Goal: Information Seeking & Learning: Learn about a topic

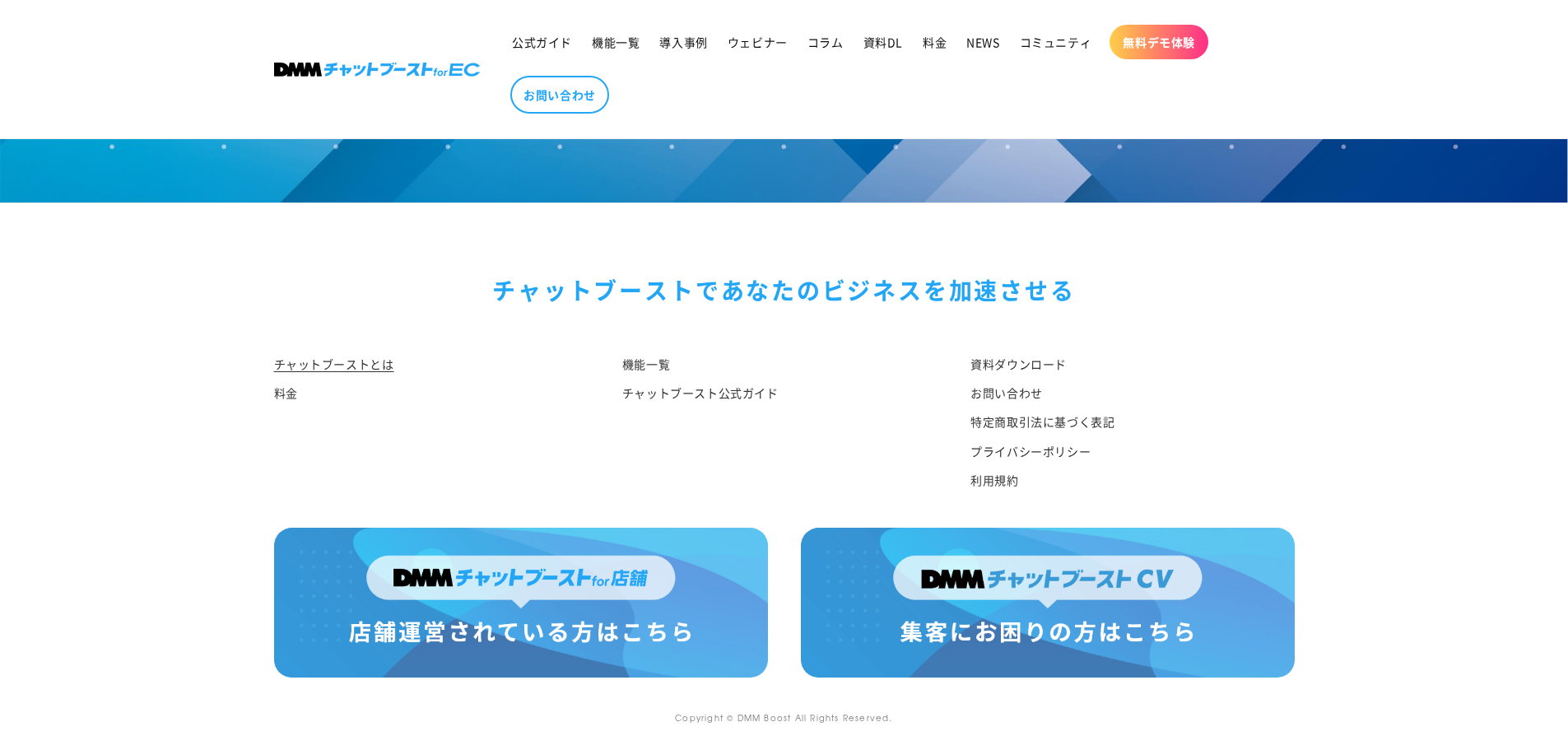
scroll to position [8559, 0]
click at [650, 575] on img at bounding box center [521, 602] width 494 height 150
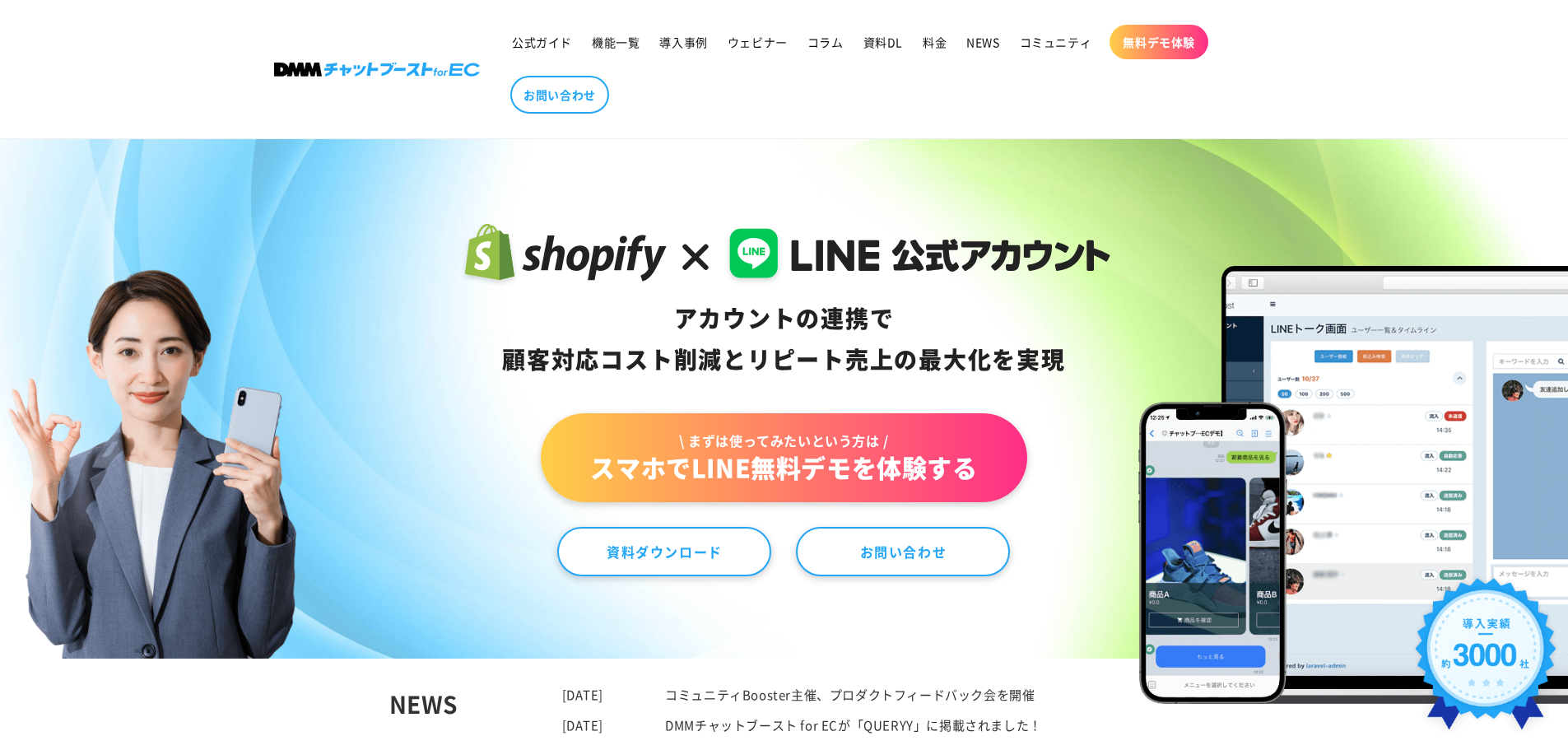
scroll to position [0, 0]
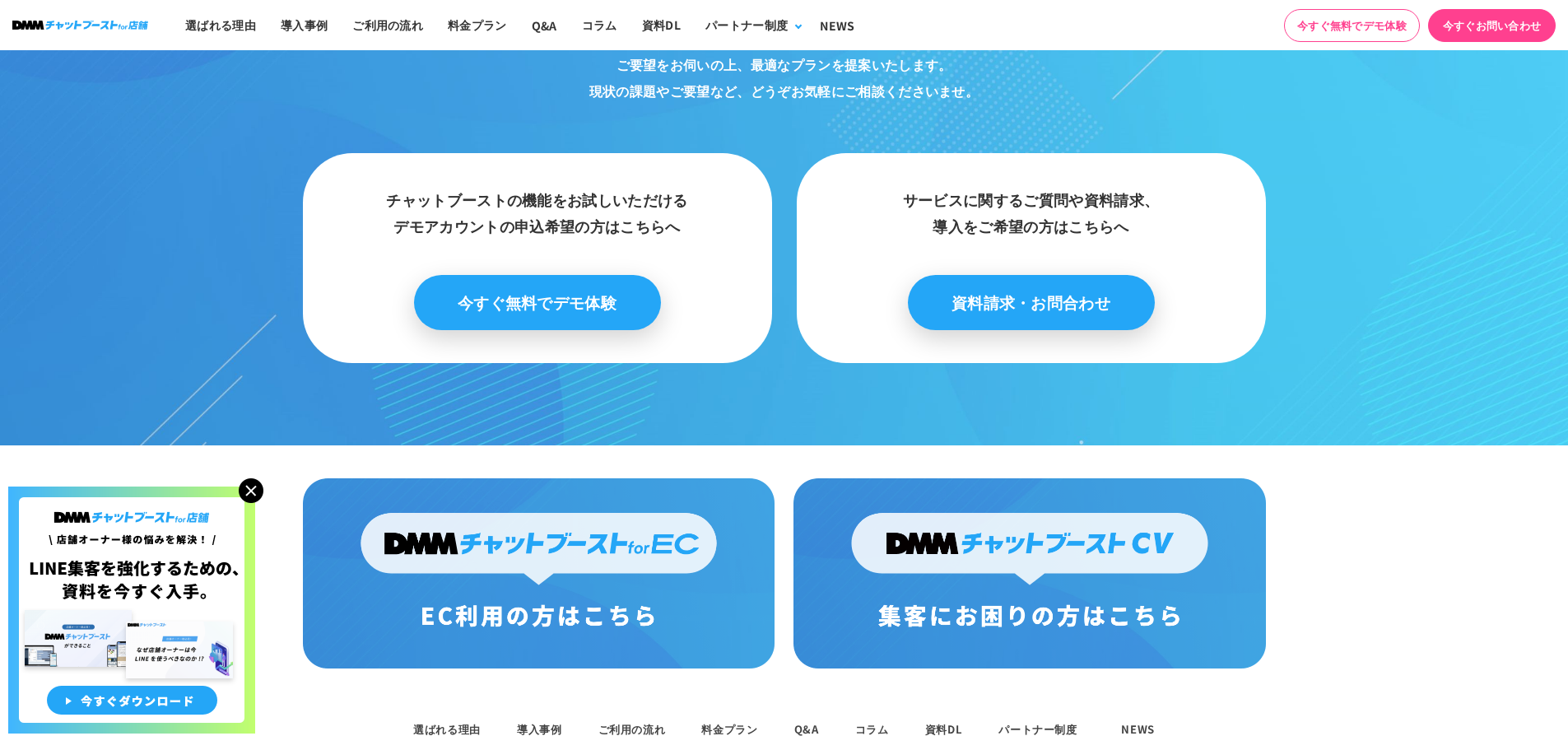
scroll to position [8596, 0]
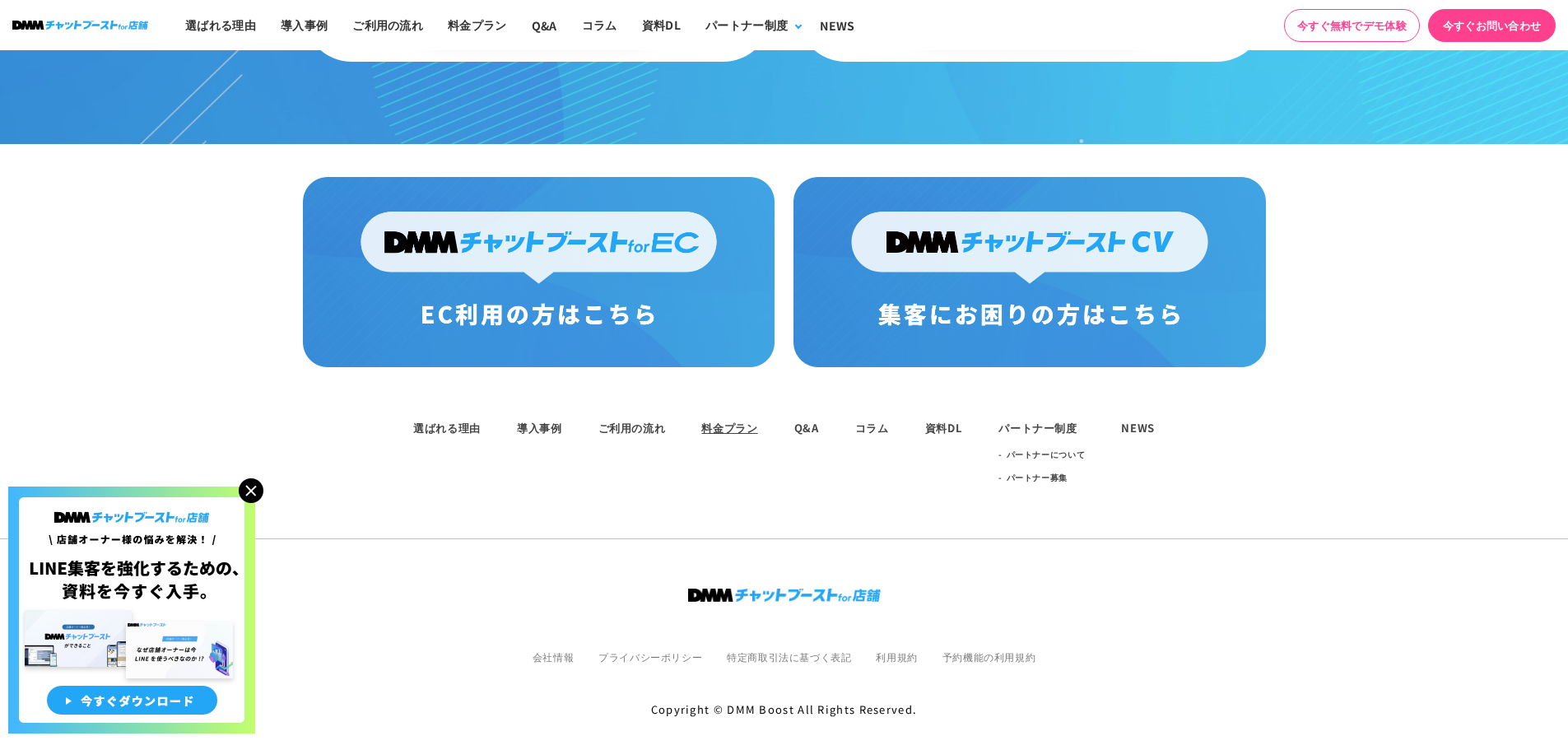
click at [713, 420] on link "料金プラン" at bounding box center [730, 427] width 56 height 16
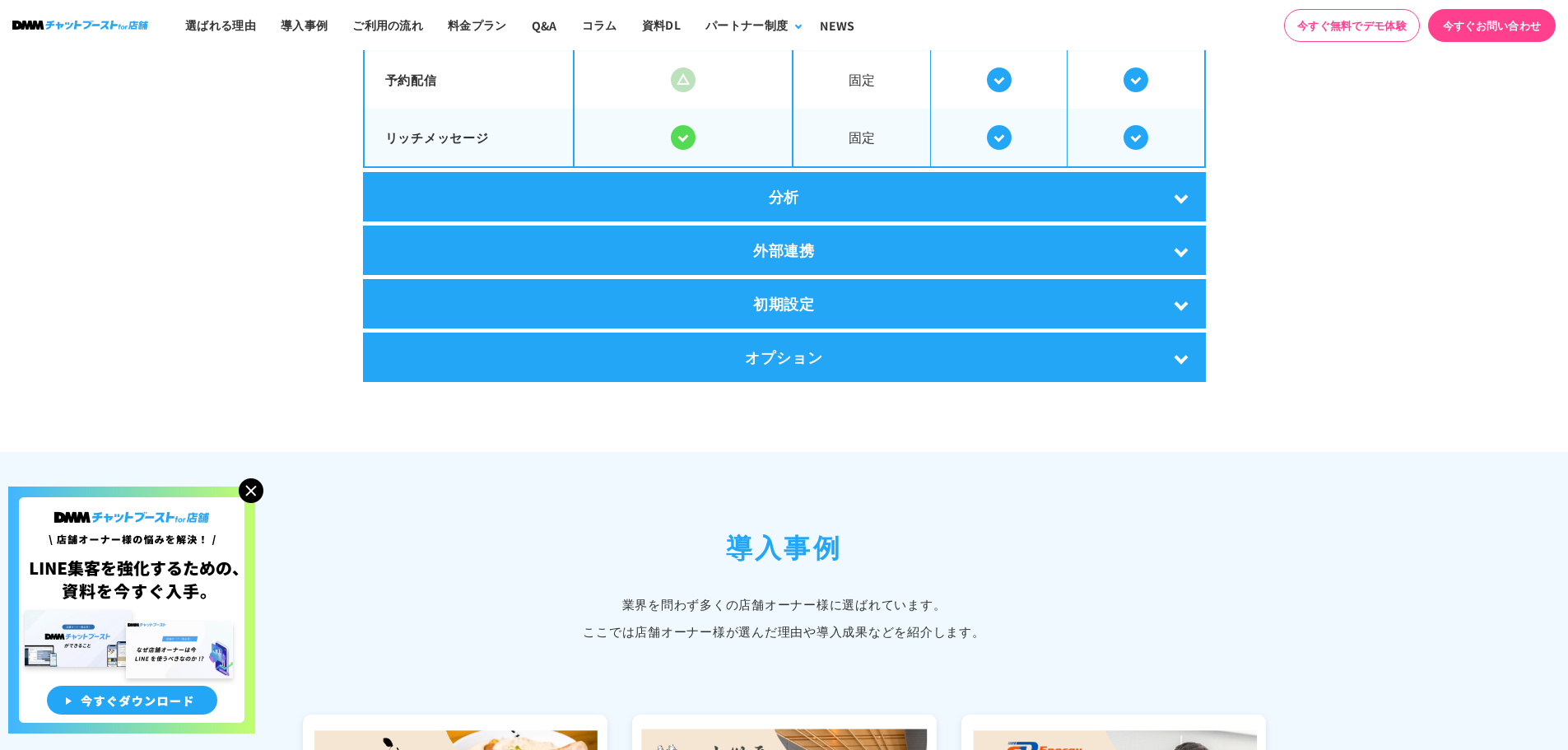
scroll to position [3248, 0]
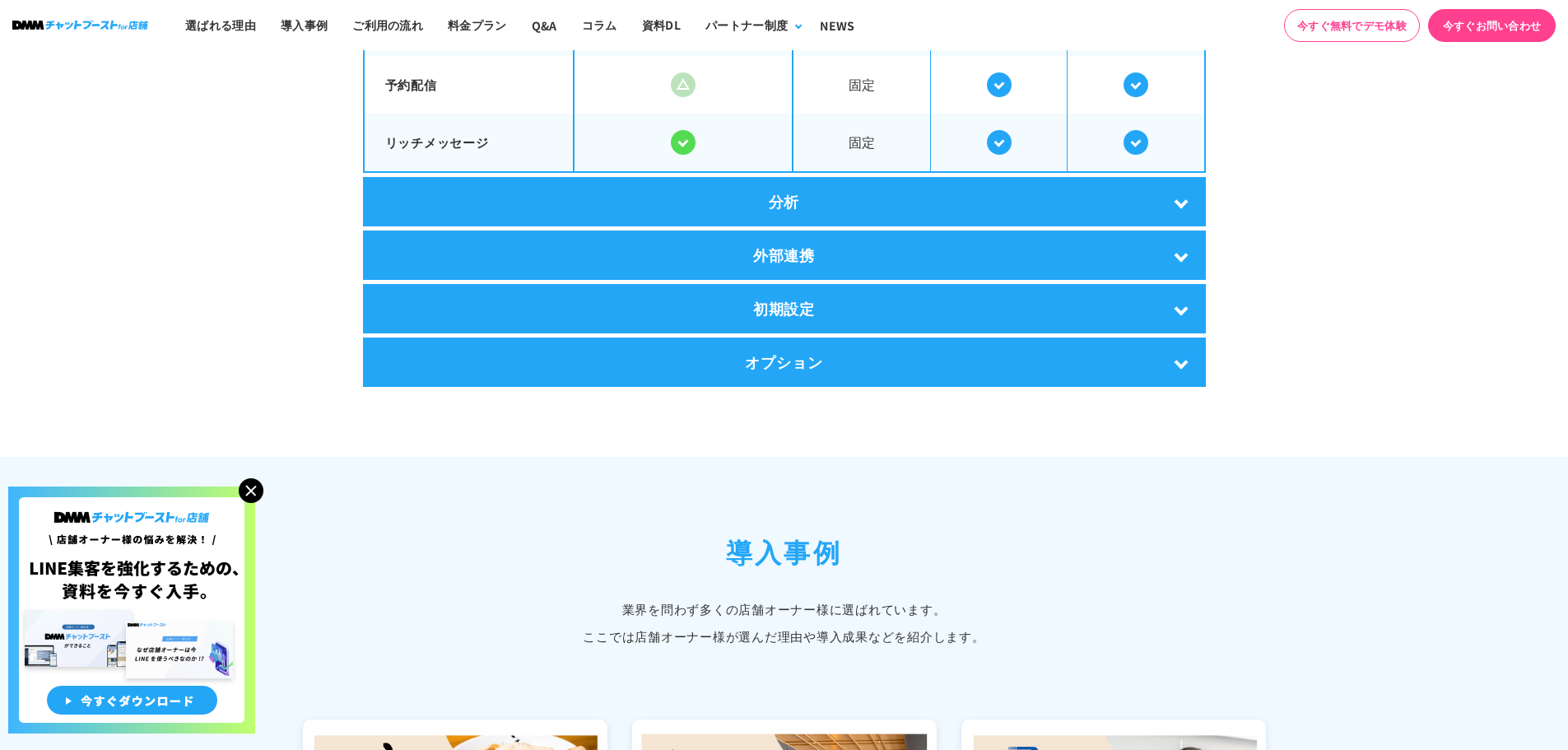
click at [829, 301] on div "初期設定" at bounding box center [784, 309] width 843 height 50
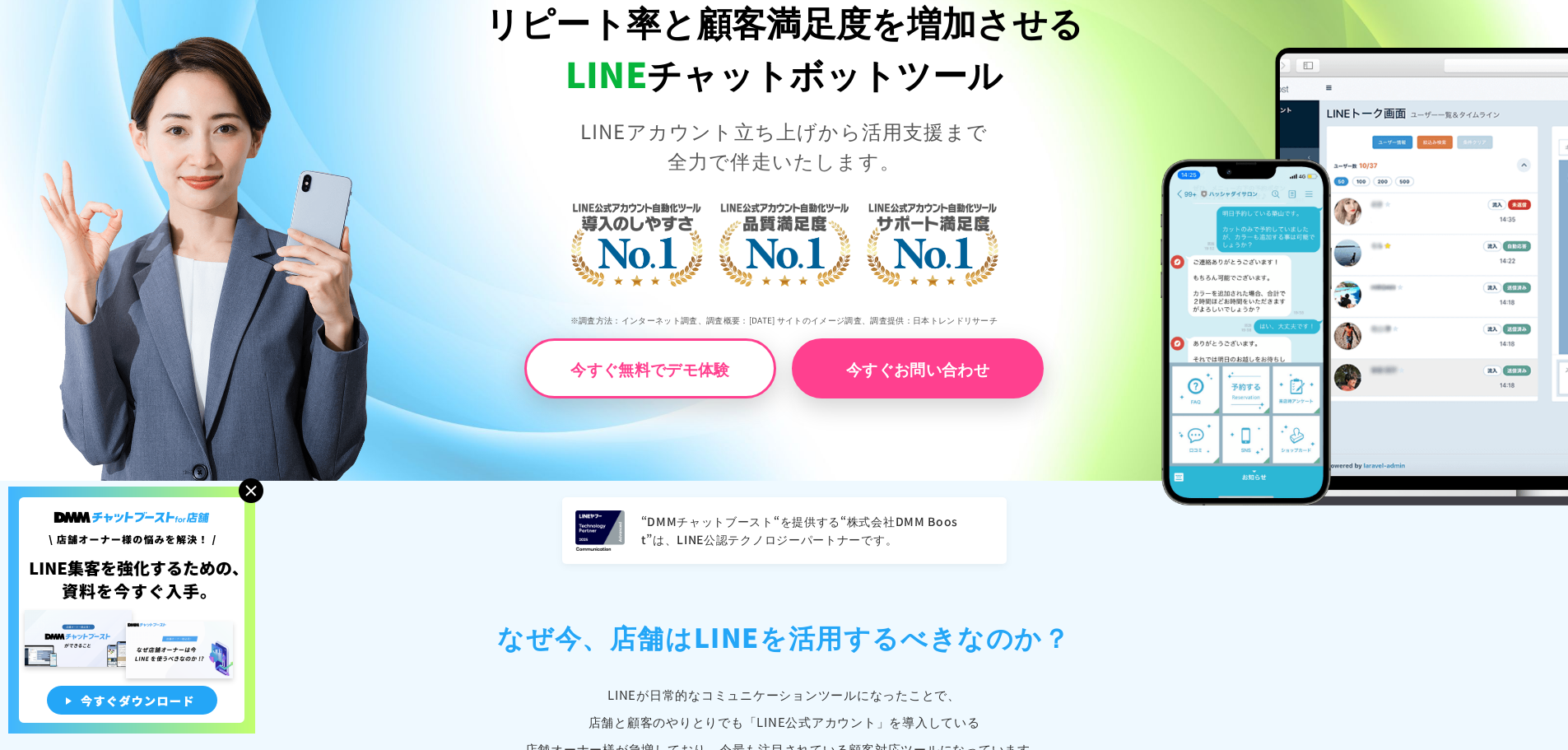
scroll to position [0, 0]
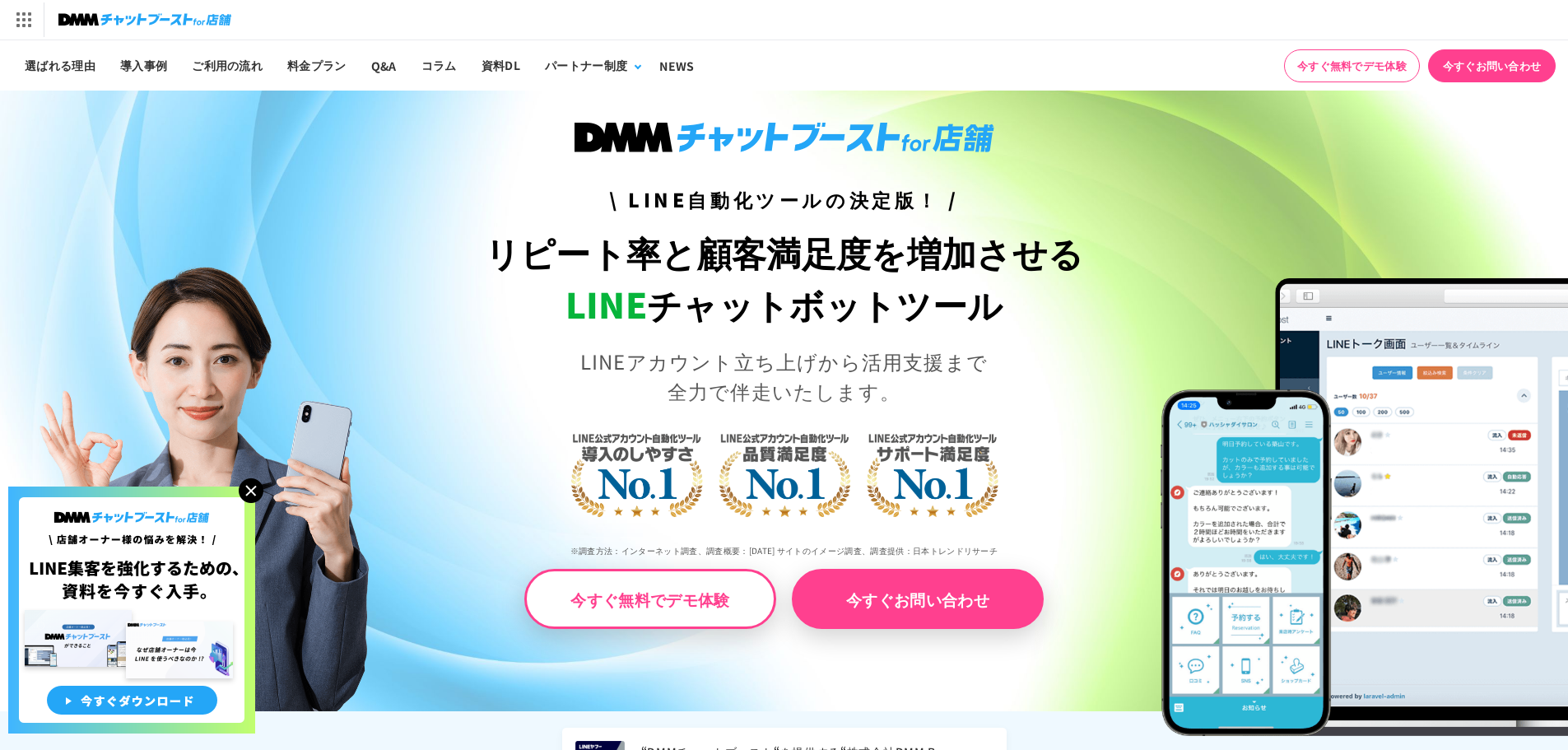
click at [820, 270] on h1 "リピート率と顧客満足度を増加させる LINE チャットボットツール" at bounding box center [784, 278] width 785 height 104
click at [612, 112] on link "パートナーについて" at bounding box center [588, 114] width 105 height 26
click at [793, 78] on div "選ばれる理由 導入事例 ご利用の流れ 料金プラン Q&A コラム 資料DL パートナー制度" at bounding box center [784, 65] width 1568 height 50
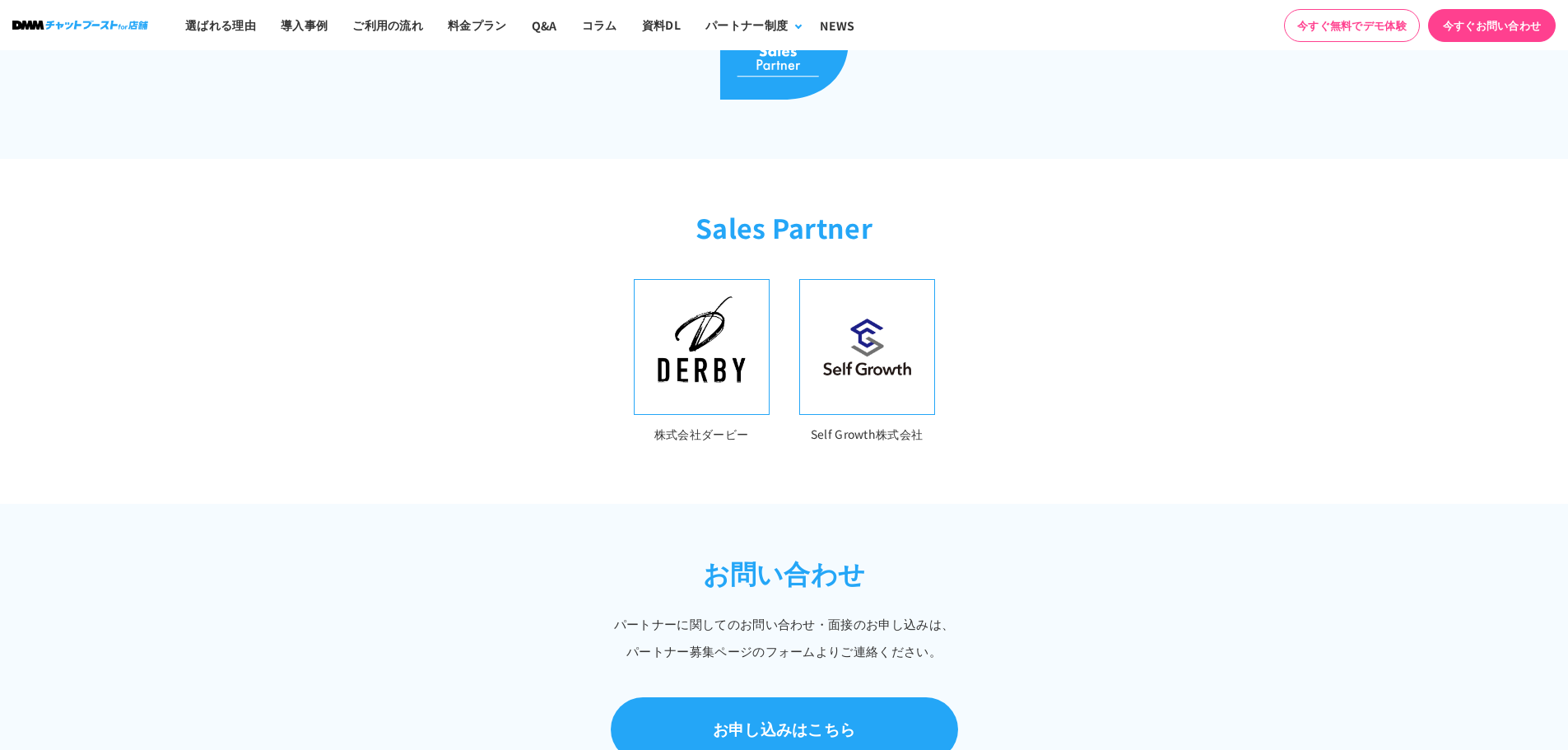
scroll to position [498, 0]
click at [793, 78] on img at bounding box center [785, 37] width 130 height 123
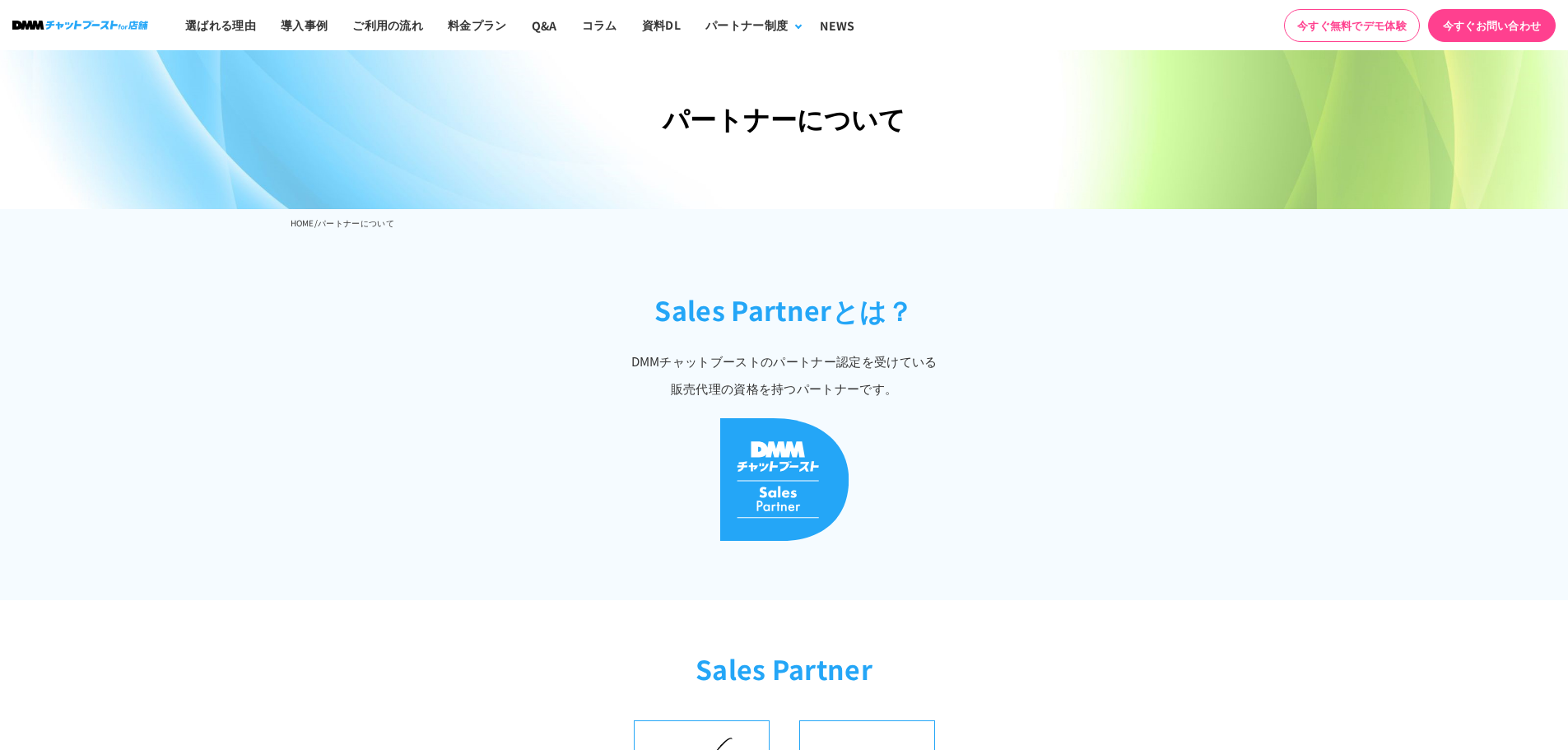
scroll to position [0, 0]
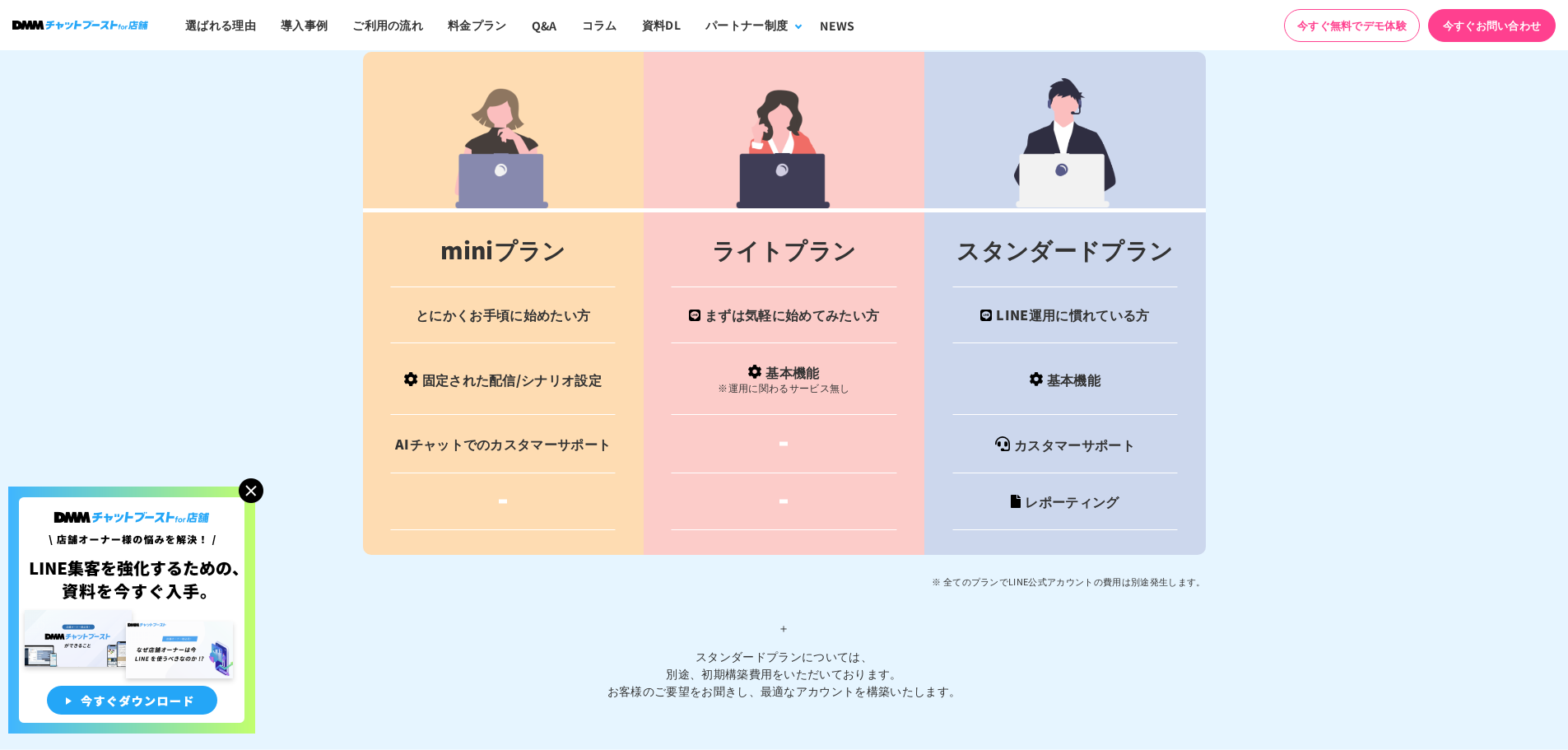
scroll to position [6493, 0]
drag, startPoint x: 996, startPoint y: 432, endPoint x: 1146, endPoint y: 423, distance: 150.3
click at [1146, 423] on td "カスタマーサポート" at bounding box center [1065, 445] width 281 height 59
click at [1148, 430] on td "カスタマーサポート" at bounding box center [1065, 445] width 281 height 59
drag, startPoint x: 1148, startPoint y: 430, endPoint x: 969, endPoint y: 413, distance: 179.8
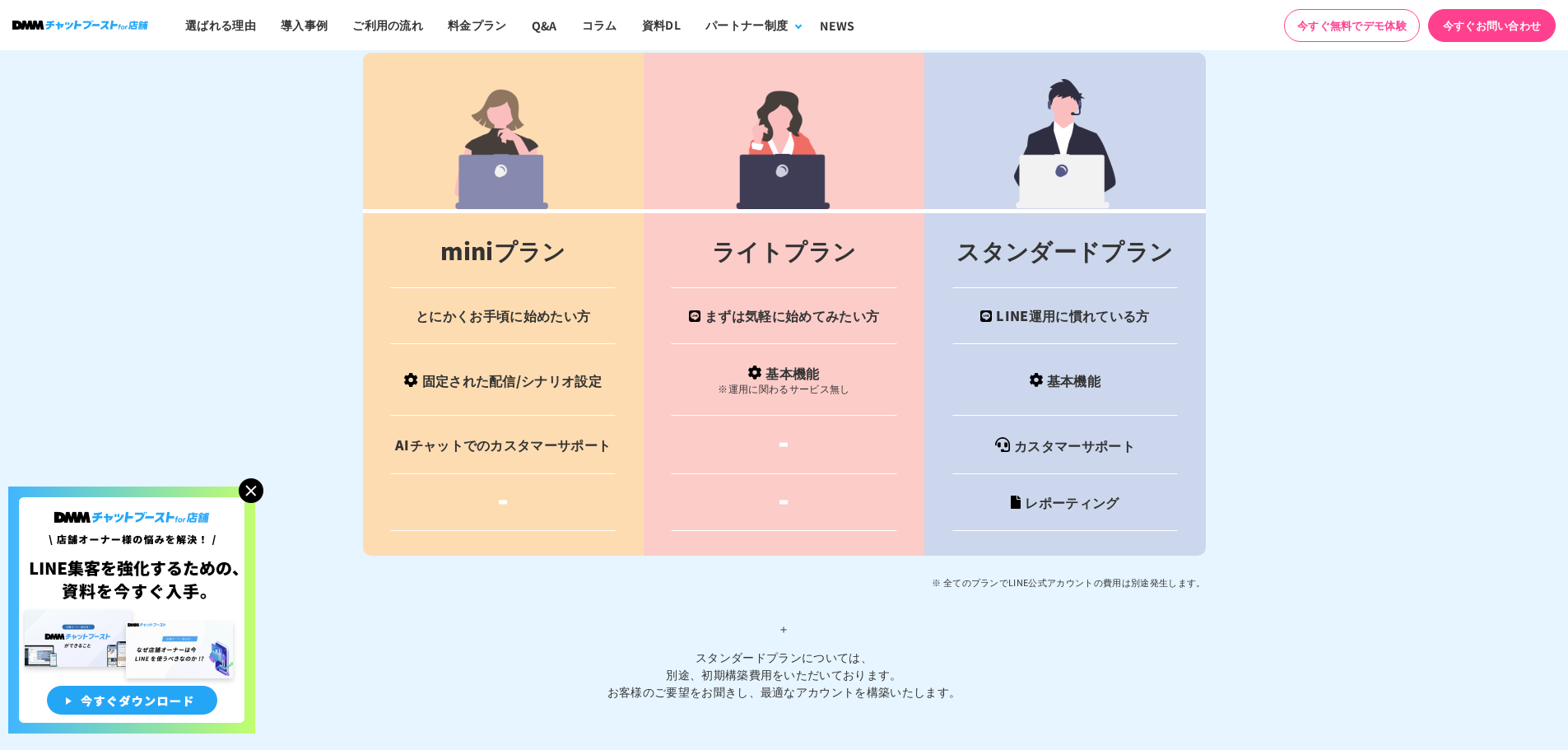
click at [969, 416] on td "カスタマーサポート" at bounding box center [1065, 445] width 281 height 59
click at [1435, 418] on section "料金プラン 料金プランは３タイプ お客様のやりたいことに合わせた料金プランを選ぶことが可能です。 miniプラン ライトプラン スタンダードプラン とにかくお…" at bounding box center [784, 274] width 1568 height 950
